Goal: Information Seeking & Learning: Find specific fact

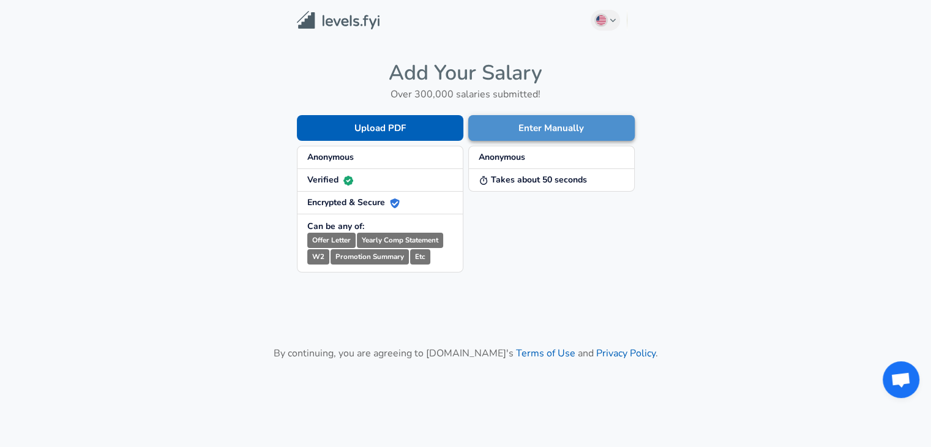
click at [581, 132] on button "Enter Manually" at bounding box center [551, 128] width 167 height 26
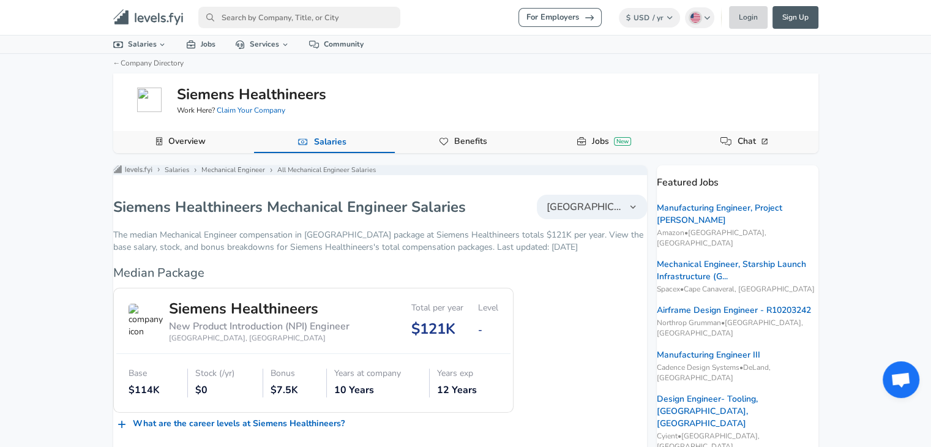
click at [755, 22] on link "Login" at bounding box center [748, 17] width 39 height 23
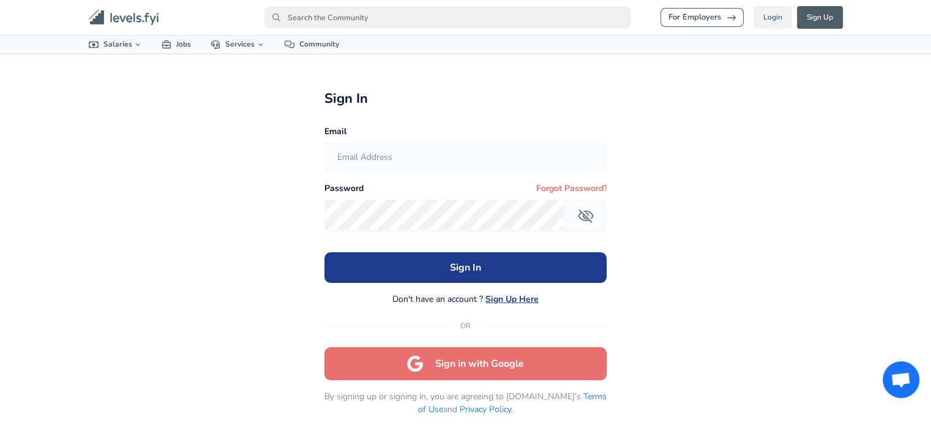
click at [407, 159] on input "text" at bounding box center [466, 158] width 282 height 30
type input "[EMAIL_ADDRESS][DOMAIN_NAME]"
click at [324, 252] on button "Sign In" at bounding box center [465, 267] width 283 height 31
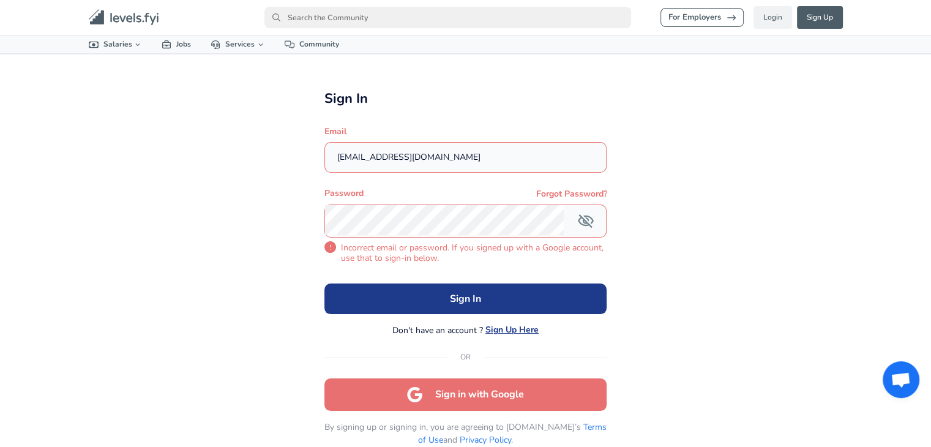
click at [285, 197] on div "For Employers Login Sign Up All Data By Location By Company By Title Salary Cal…" at bounding box center [465, 240] width 931 height 481
click at [264, 225] on div "For Employers Login Sign Up All Data By Location By Company By Title Salary Cal…" at bounding box center [465, 240] width 931 height 481
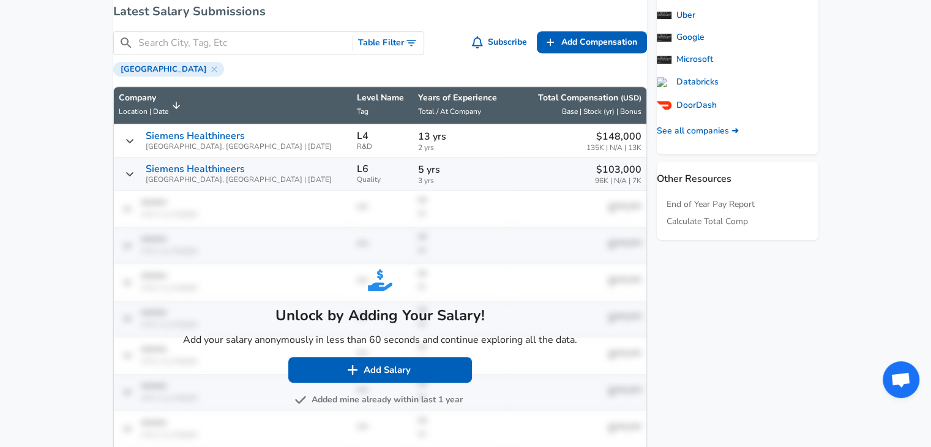
scroll to position [1, 0]
